Goal: Task Accomplishment & Management: Manage account settings

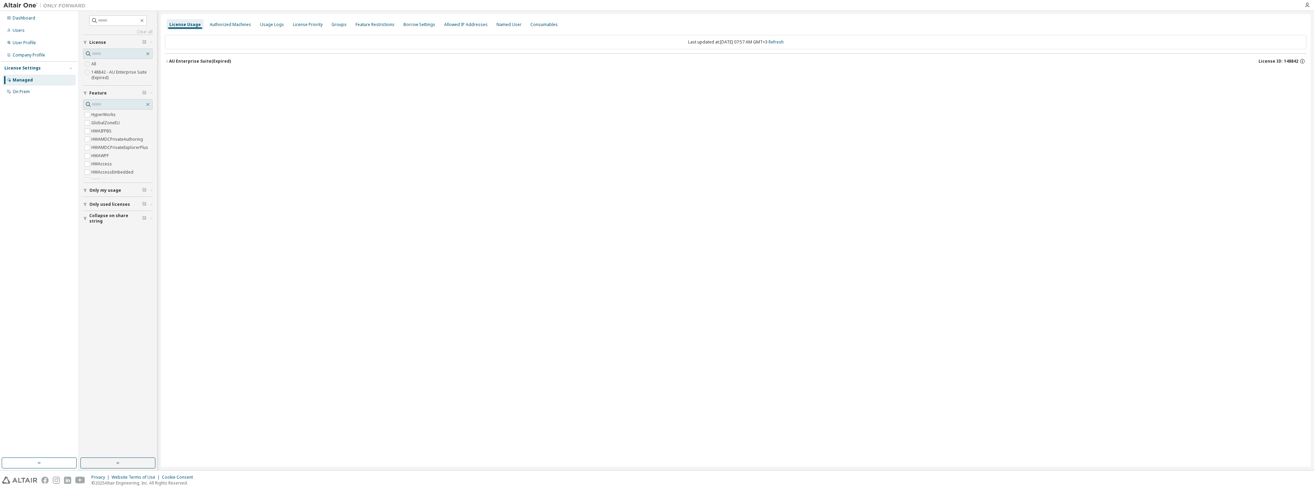
click at [199, 61] on div "AU Enterprise Suite (Expired)" at bounding box center [200, 61] width 62 height 5
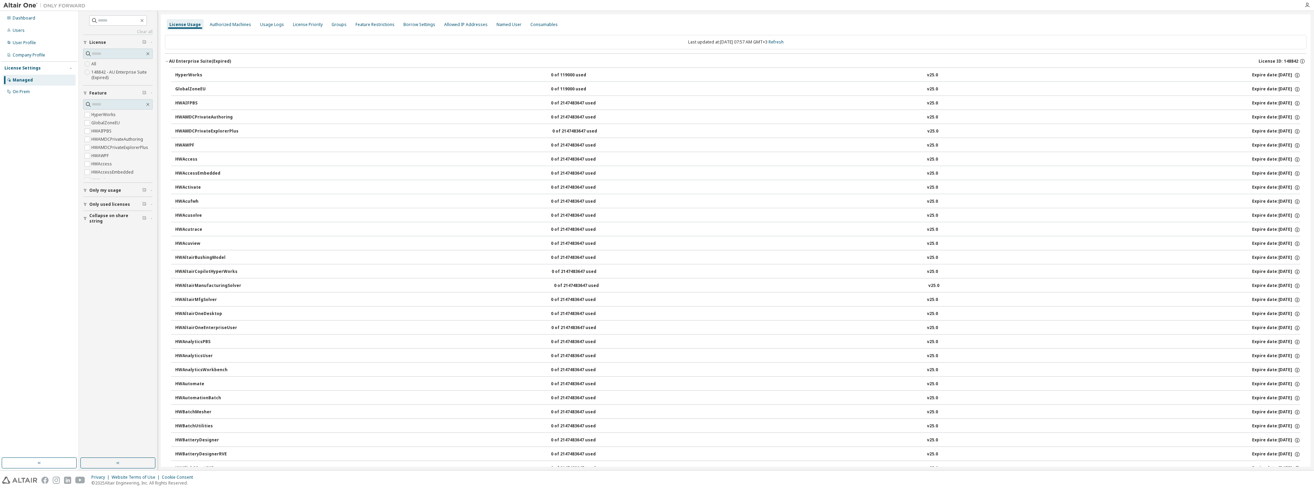
click at [193, 74] on div "HyperWorks" at bounding box center [206, 75] width 62 height 6
click at [192, 74] on div "HyperWorks" at bounding box center [206, 75] width 62 height 6
click at [44, 17] on div "Dashboard" at bounding box center [39, 18] width 73 height 11
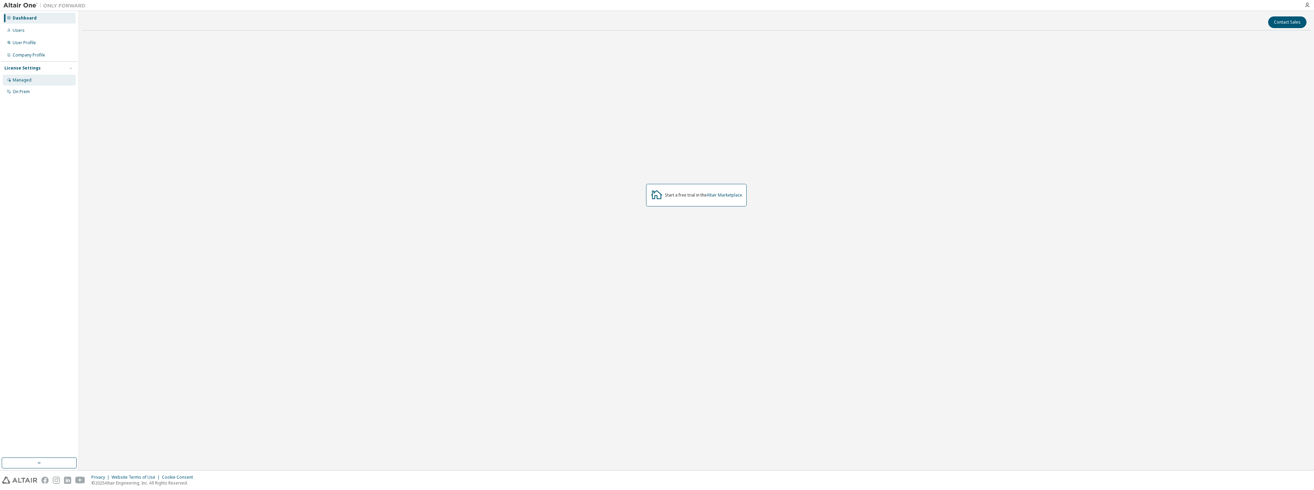
click at [26, 78] on div "Managed" at bounding box center [22, 79] width 19 height 5
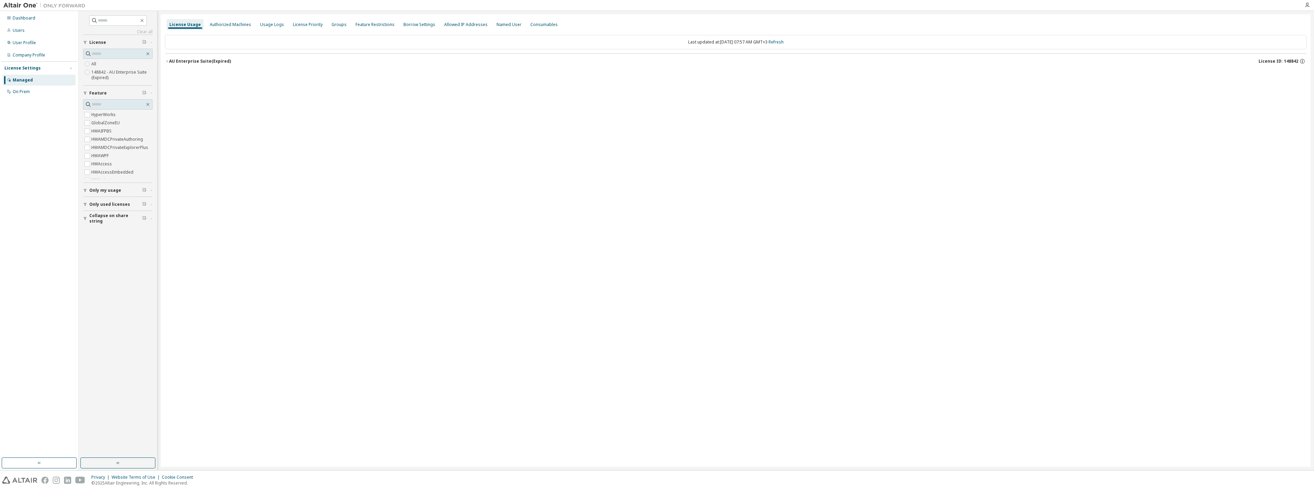
click at [132, 76] on label "148842 - AU Enterprise Suite (Expired)" at bounding box center [121, 75] width 61 height 14
click at [192, 60] on div at bounding box center [736, 63] width 1142 height 21
click at [190, 65] on button "AU Enterprise Suite (Expired) License ID: 148842" at bounding box center [736, 61] width 1142 height 15
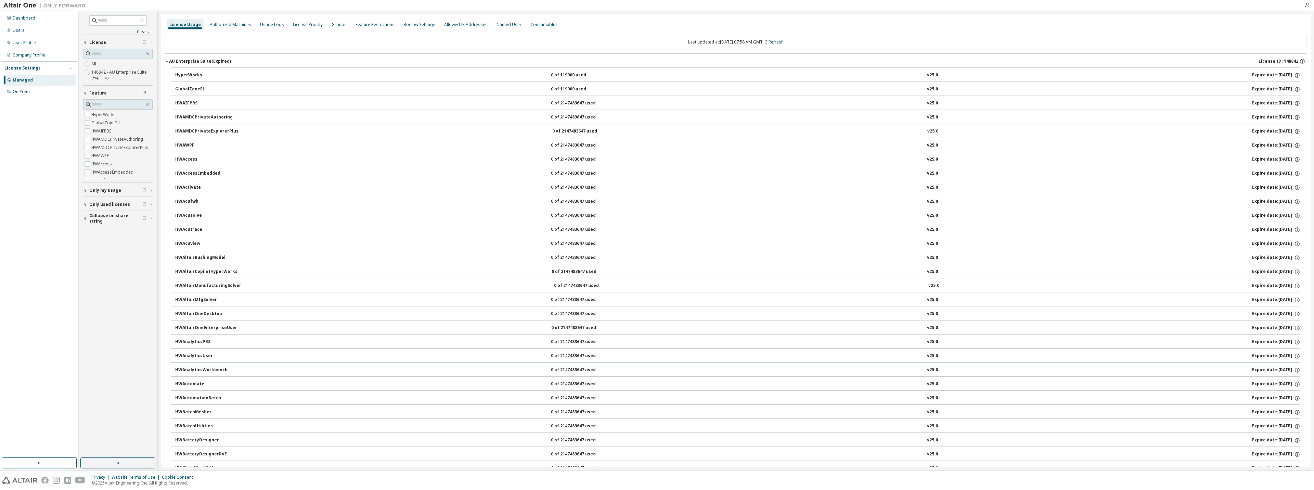
click at [192, 62] on div "AU Enterprise Suite (Expired)" at bounding box center [200, 61] width 62 height 5
